Goal: Task Accomplishment & Management: Manage account settings

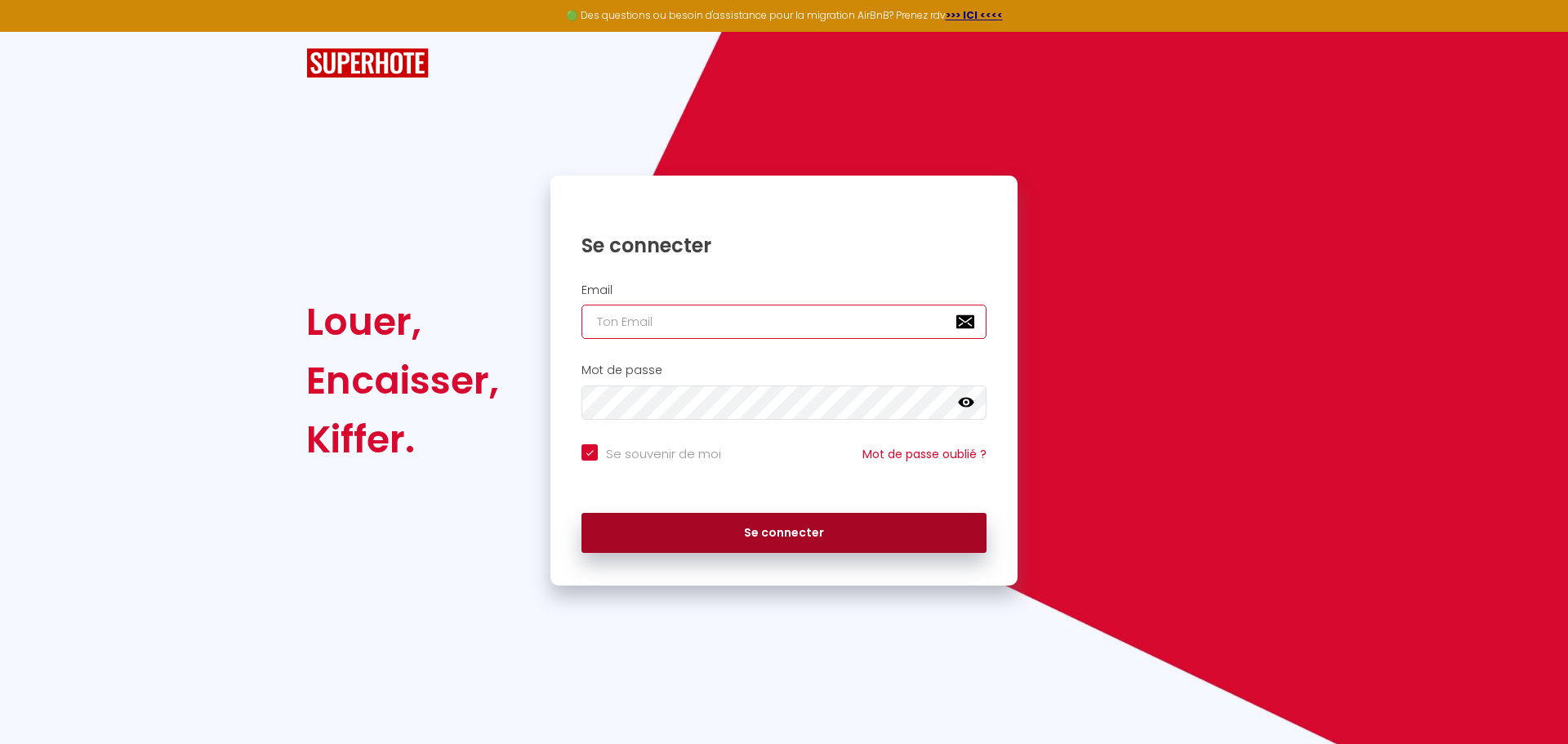
type input "[EMAIL_ADDRESS][DOMAIN_NAME]"
click at [850, 539] on button "Se connecter" at bounding box center [783, 534] width 405 height 41
checkbox input "true"
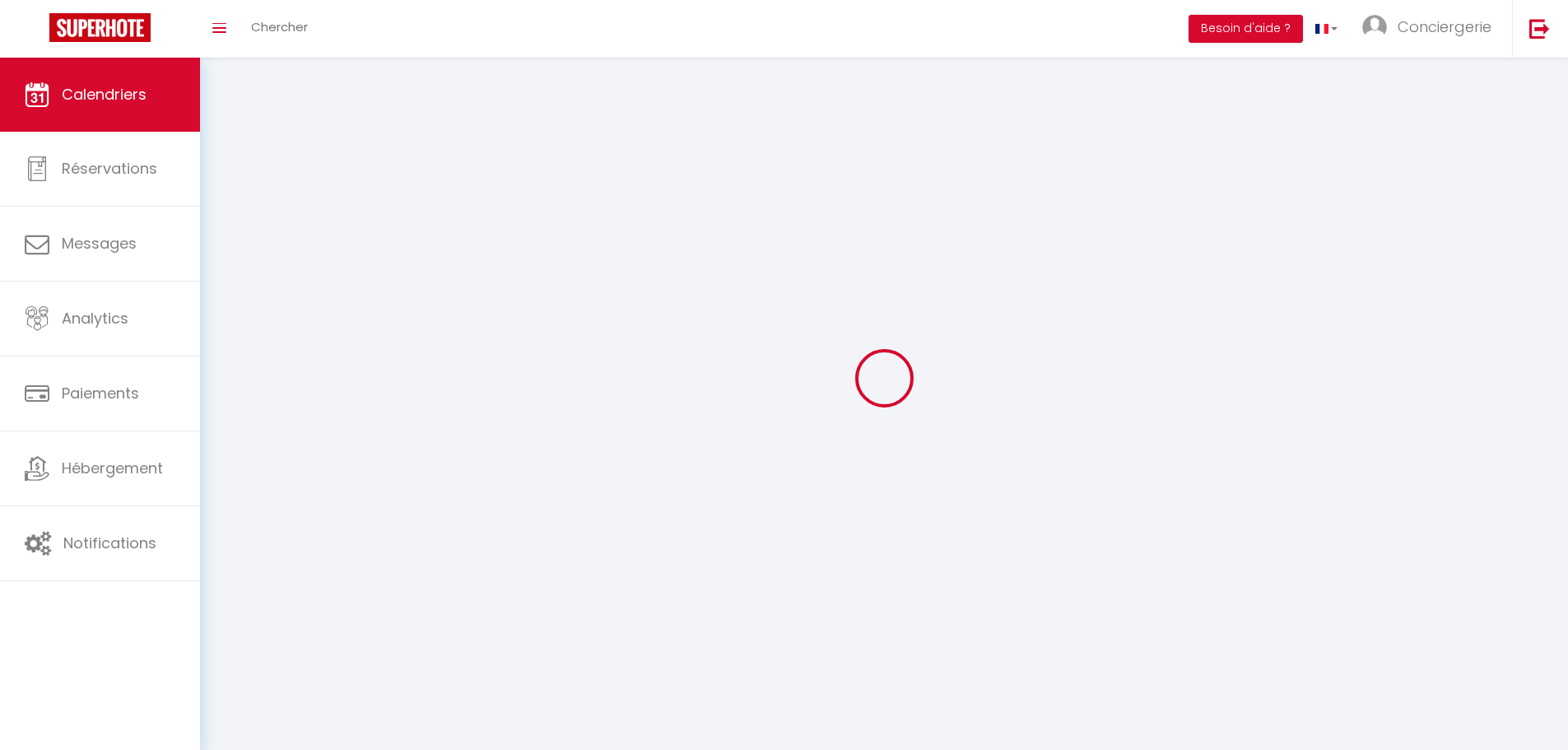
select select
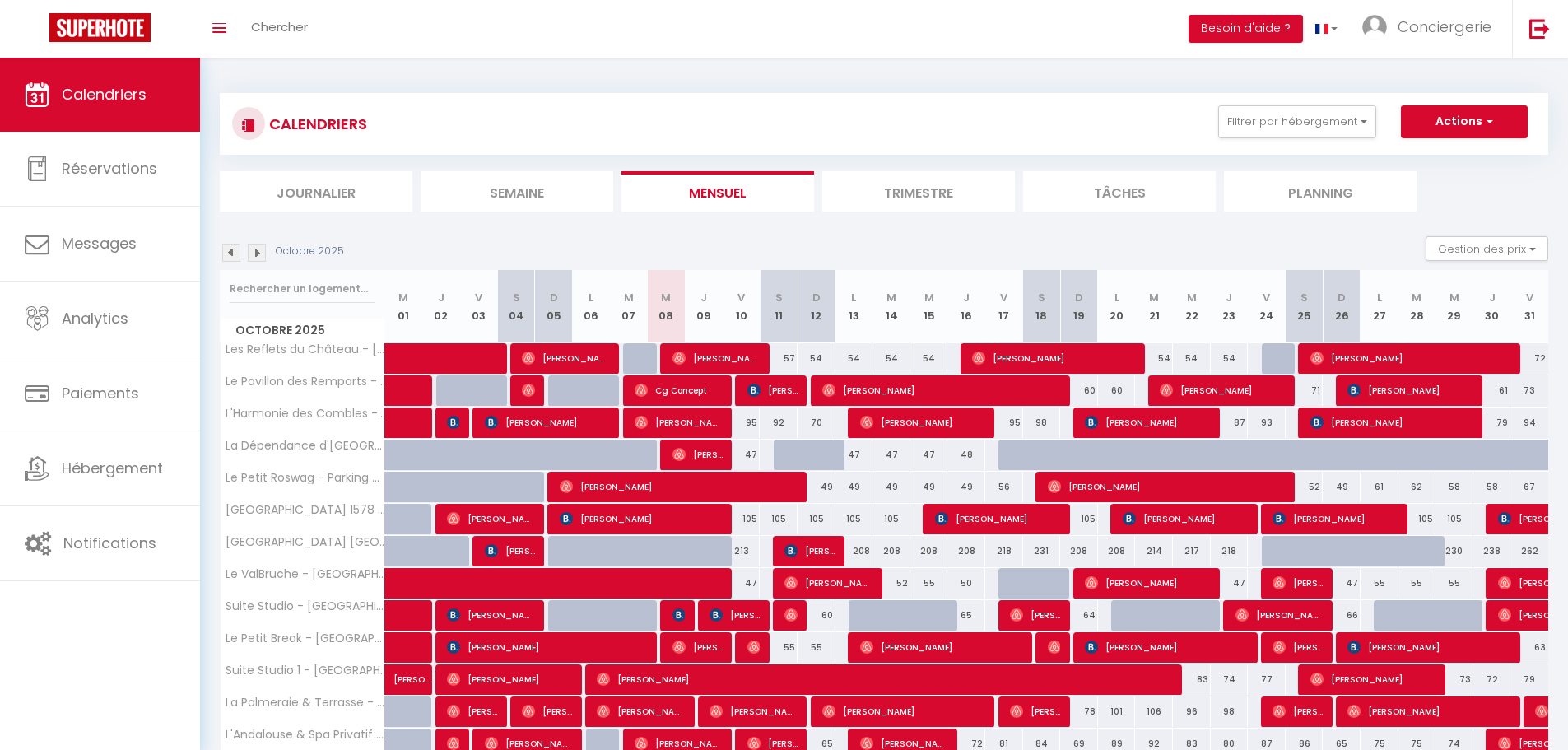
click at [1532, 363] on div "72" at bounding box center [1529, 358] width 38 height 31
type input "72"
select select "1"
type input "Ven 31 Octobre 2025"
type input "[DATE]"
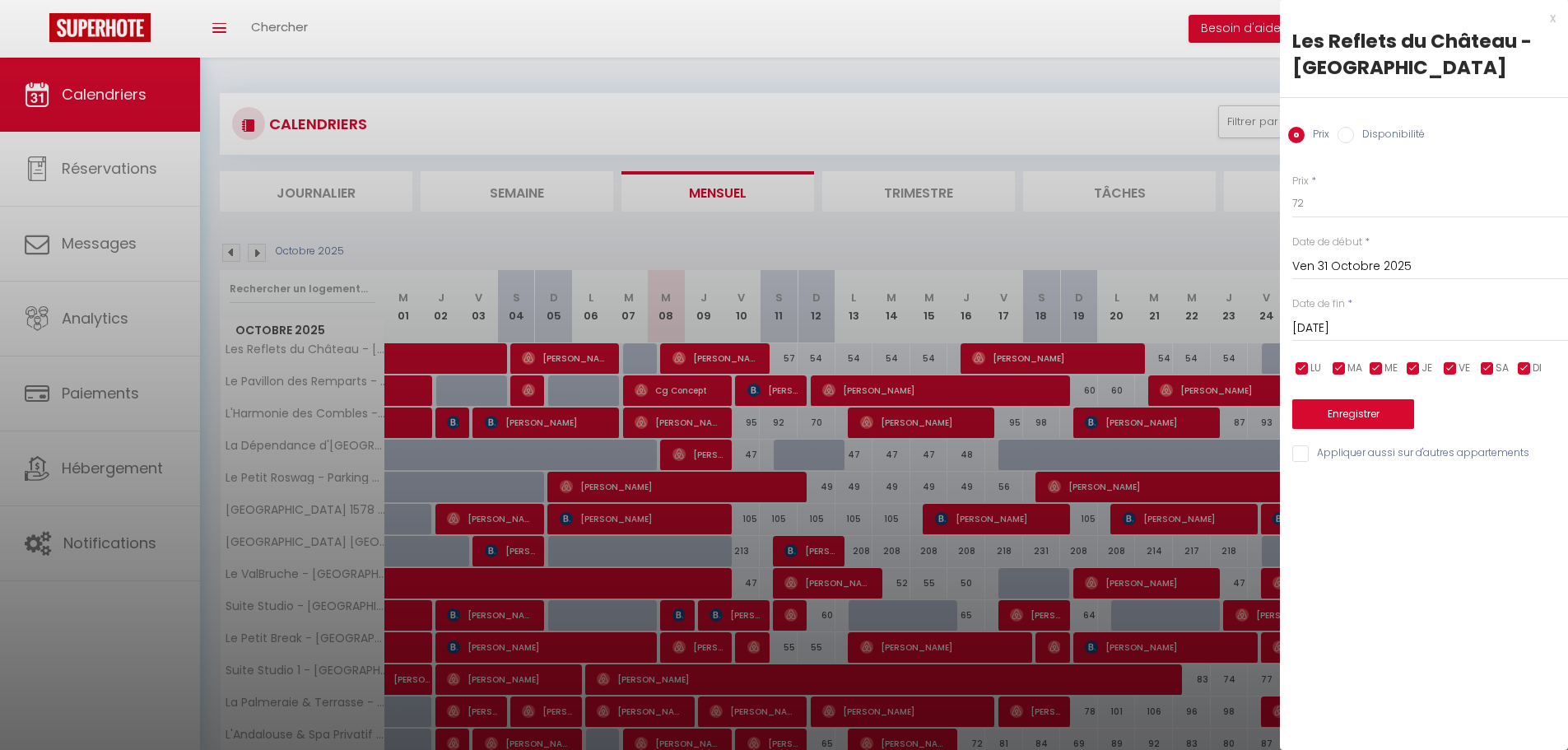
click at [1370, 130] on label "Disponibilité" at bounding box center [1389, 136] width 71 height 18
click at [1354, 130] on input "Disponibilité" at bounding box center [1345, 135] width 17 height 17
radio input "true"
radio input "false"
click at [1335, 201] on select "Disponible Indisponible" at bounding box center [1429, 204] width 276 height 31
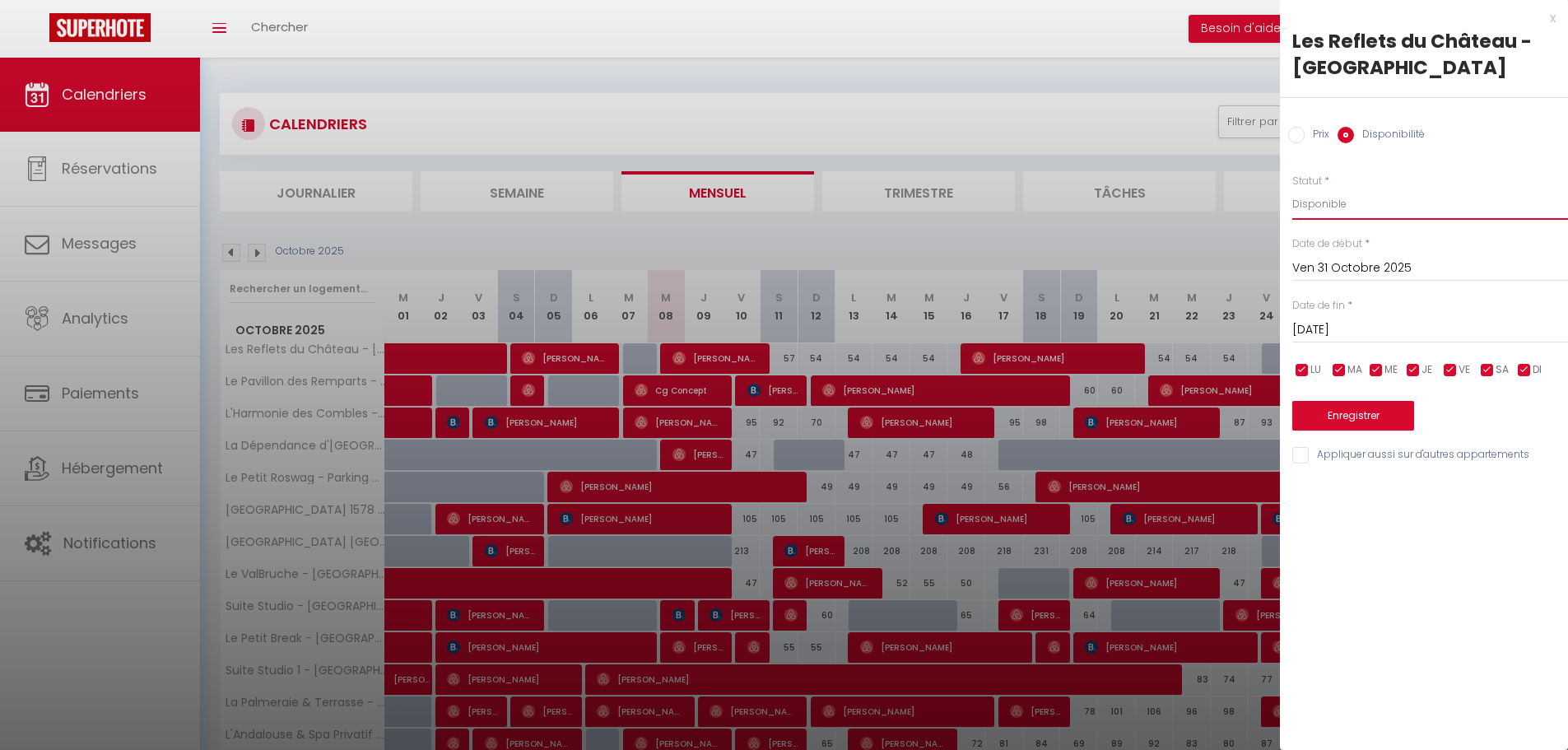
select select "0"
click at [1292, 189] on select "Disponible Indisponible" at bounding box center [1429, 204] width 276 height 31
click at [1356, 328] on input "[DATE]" at bounding box center [1429, 330] width 276 height 22
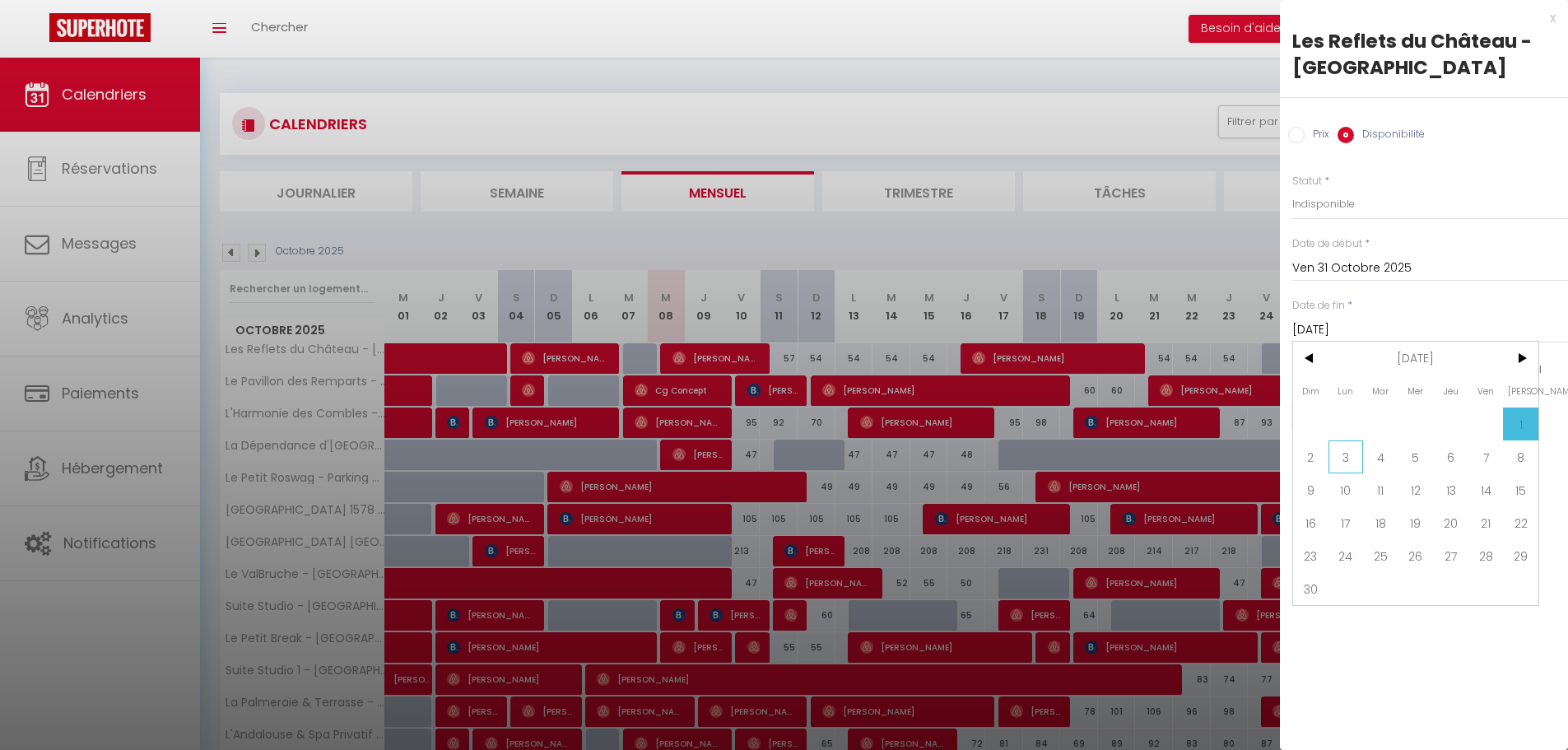
click at [1340, 459] on span "3" at bounding box center [1345, 457] width 36 height 33
type input "Lun 03 Novembre 2025"
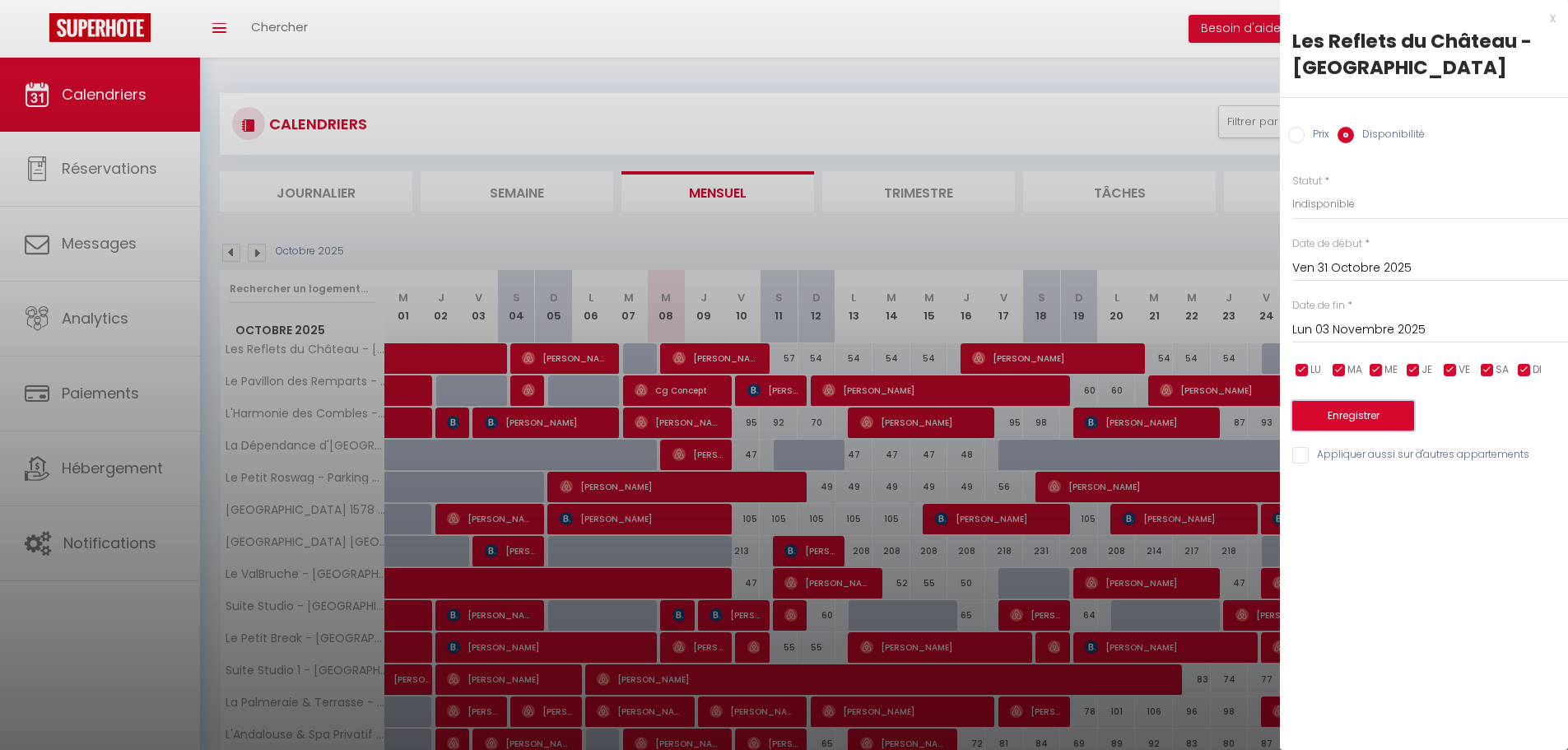
click at [1357, 420] on button "Enregistrer" at bounding box center [1352, 416] width 122 height 30
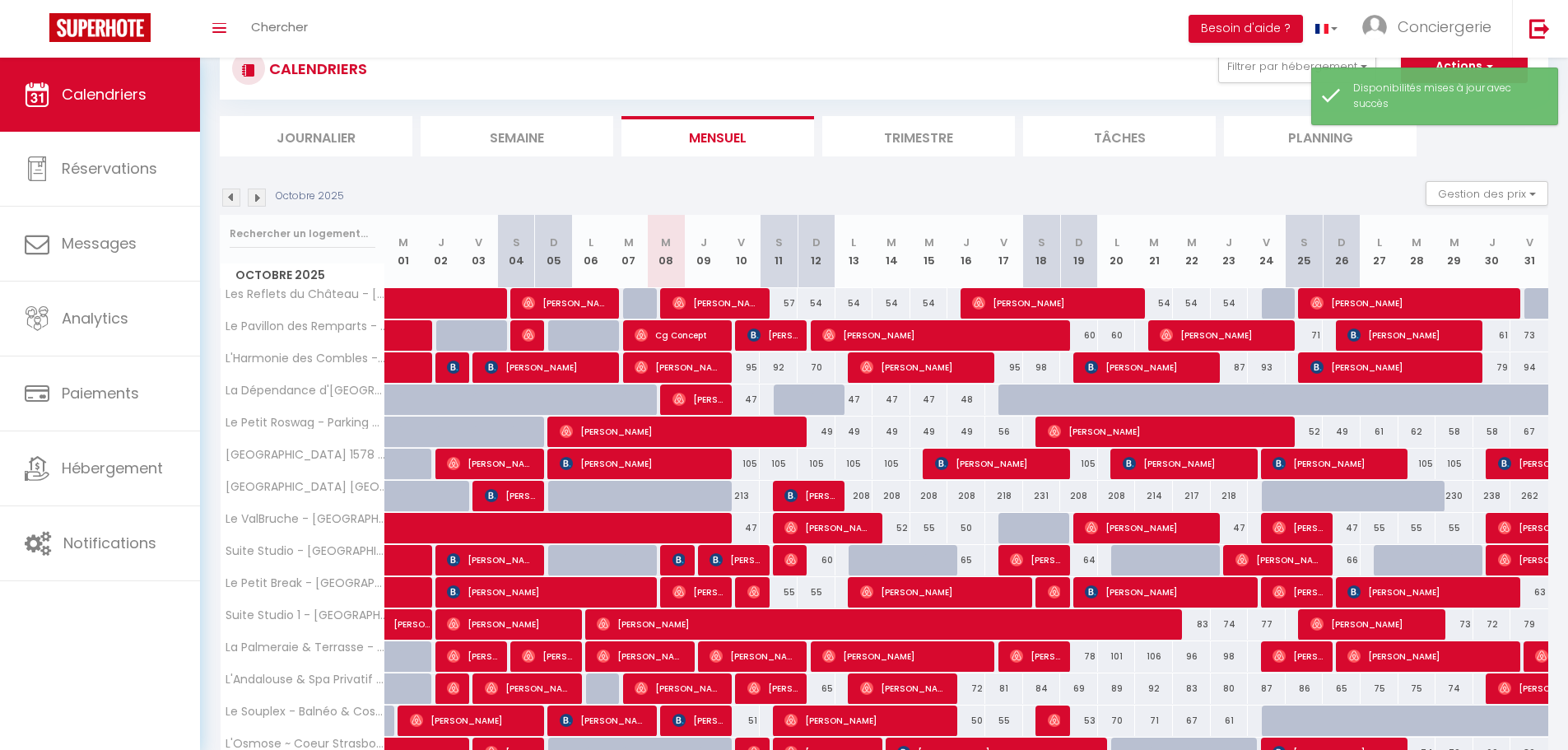
scroll to position [82, 0]
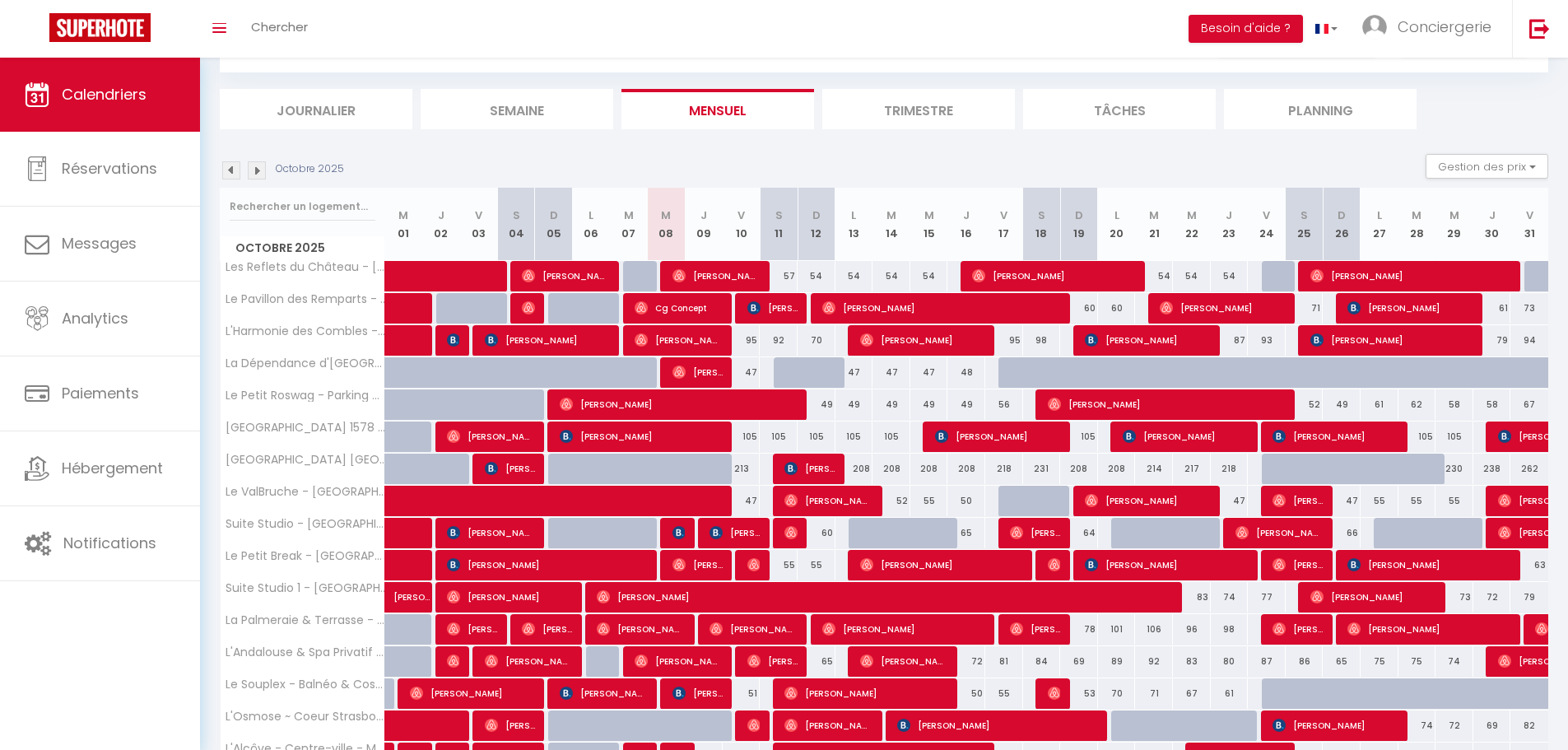
click at [1532, 276] on div at bounding box center [1543, 276] width 38 height 31
select select "1"
type input "Ven 31 Octobre 2025"
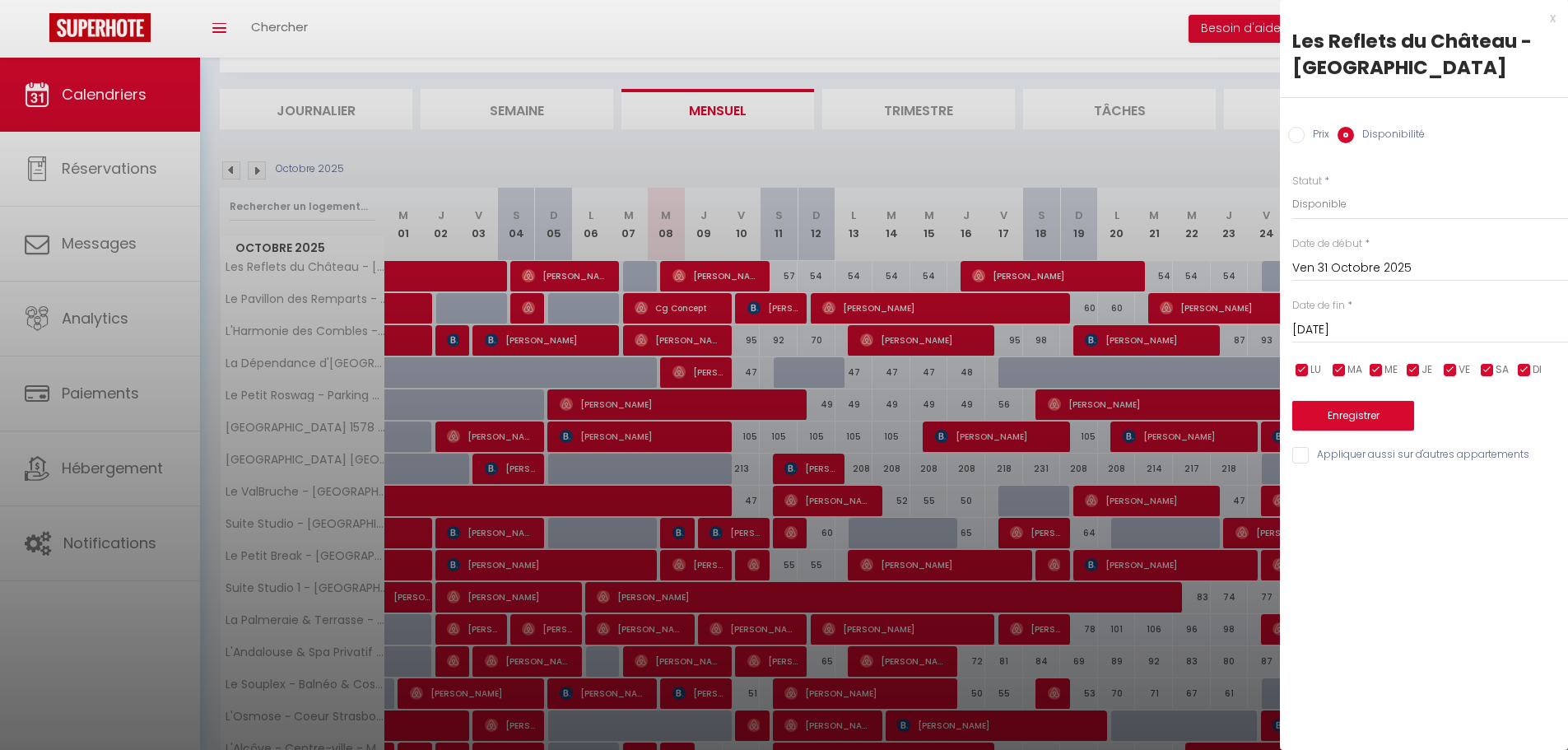
click at [1367, 345] on div "Prix * 72 Statut * Disponible Indisponible Date de début * [DATE] < [DATE] > Di…" at bounding box center [1424, 310] width 288 height 313
click at [1366, 337] on input "[DATE]" at bounding box center [1429, 330] width 276 height 22
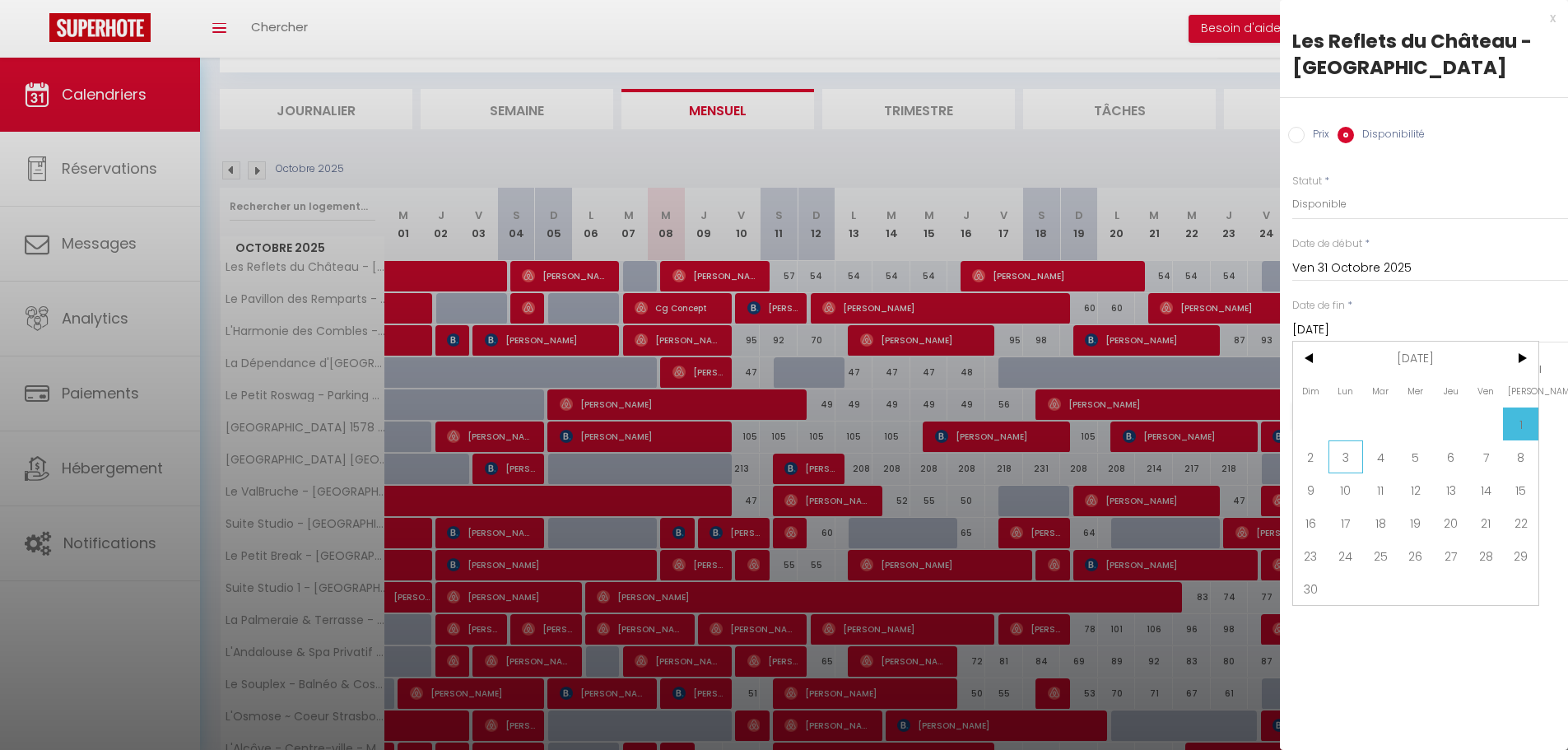
click at [1344, 455] on span "3" at bounding box center [1345, 457] width 36 height 33
type input "Lun 03 Novembre 2025"
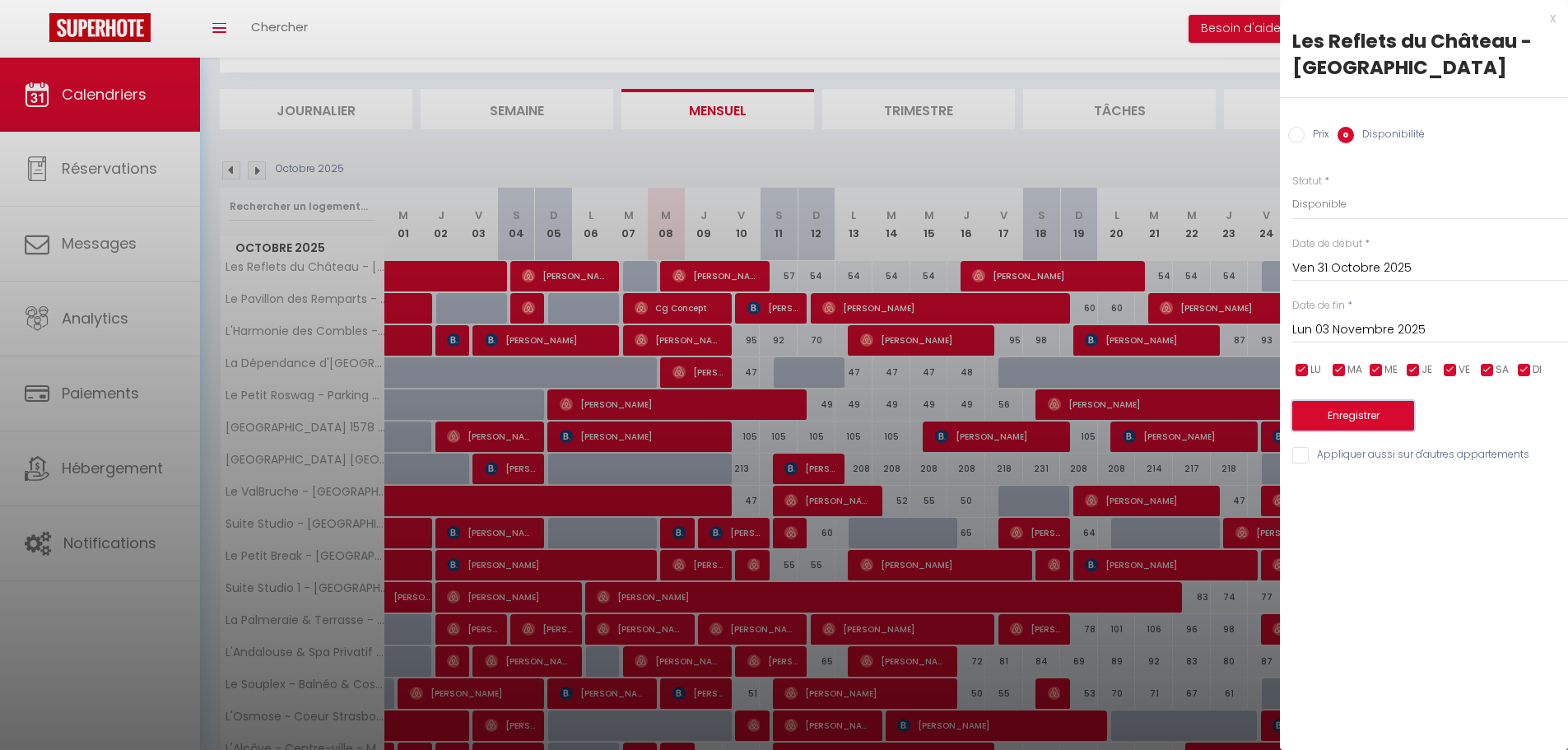
click at [1374, 419] on button "Enregistrer" at bounding box center [1352, 416] width 122 height 30
